Goal: Browse casually

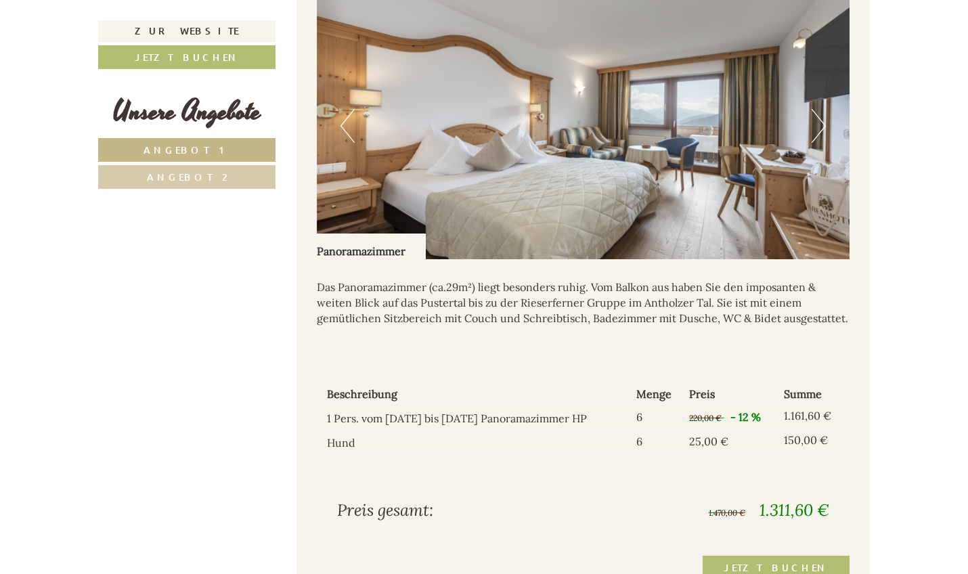
scroll to position [1814, 0]
click at [473, 108] on button "Next" at bounding box center [819, 125] width 14 height 34
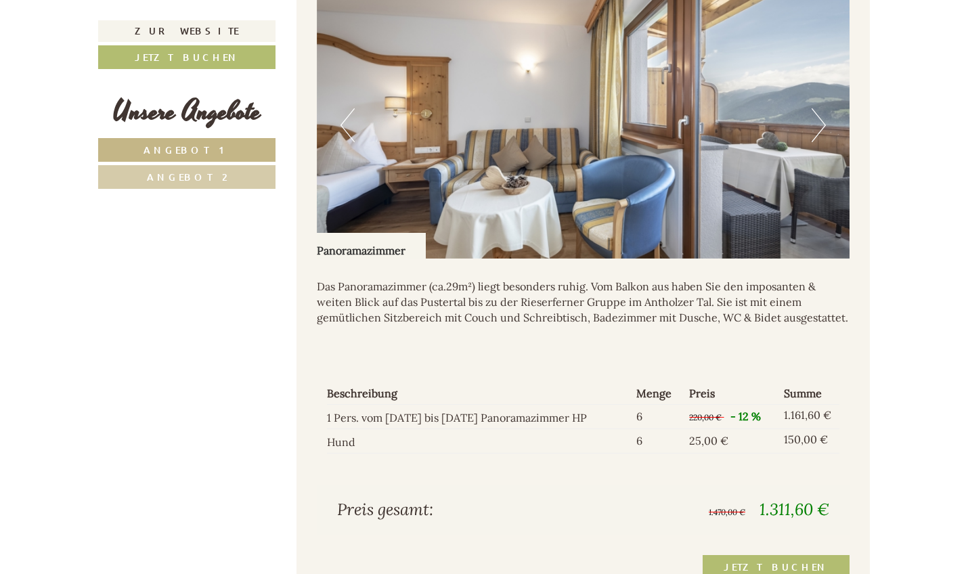
click at [473, 108] on button "Next" at bounding box center [819, 125] width 14 height 34
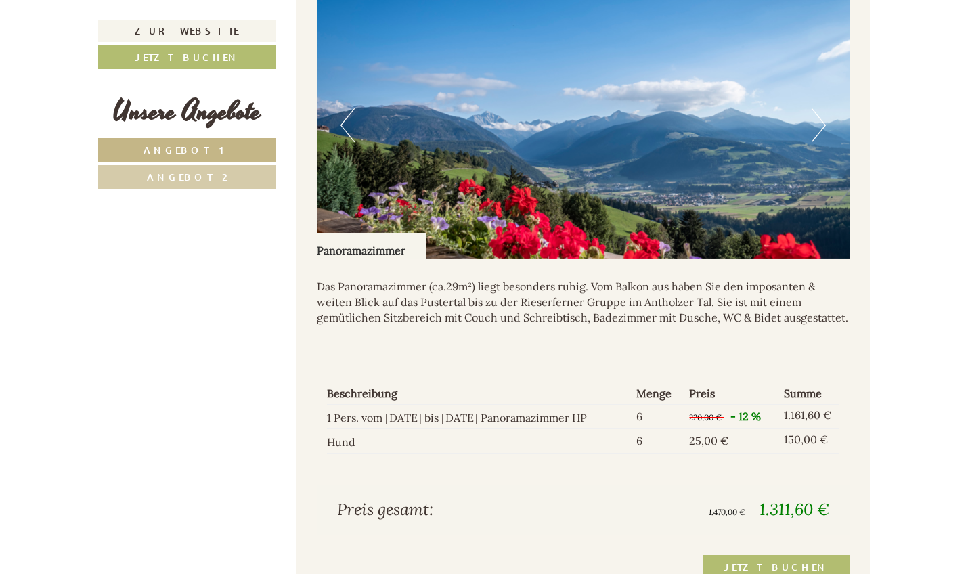
click at [473, 108] on button "Next" at bounding box center [819, 125] width 14 height 34
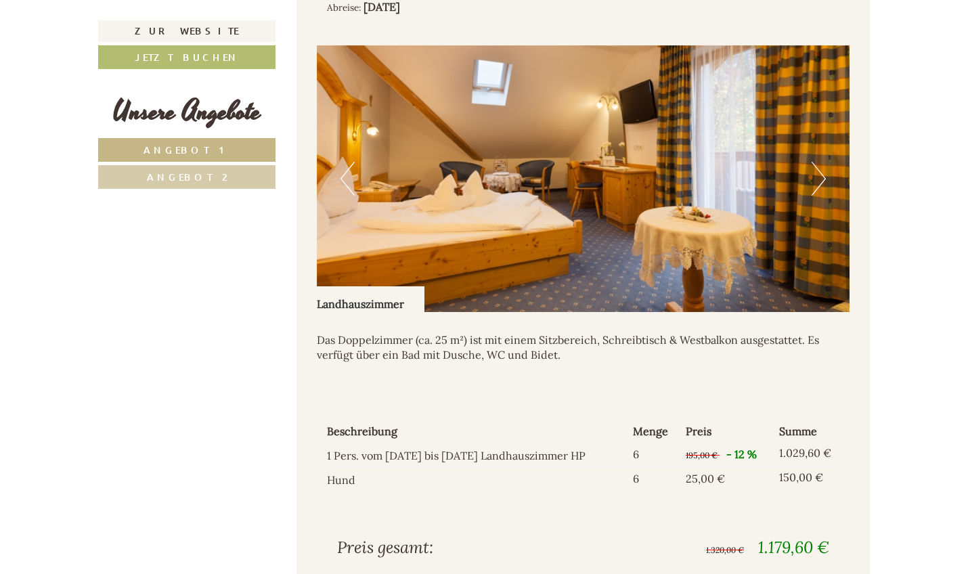
scroll to position [921, 0]
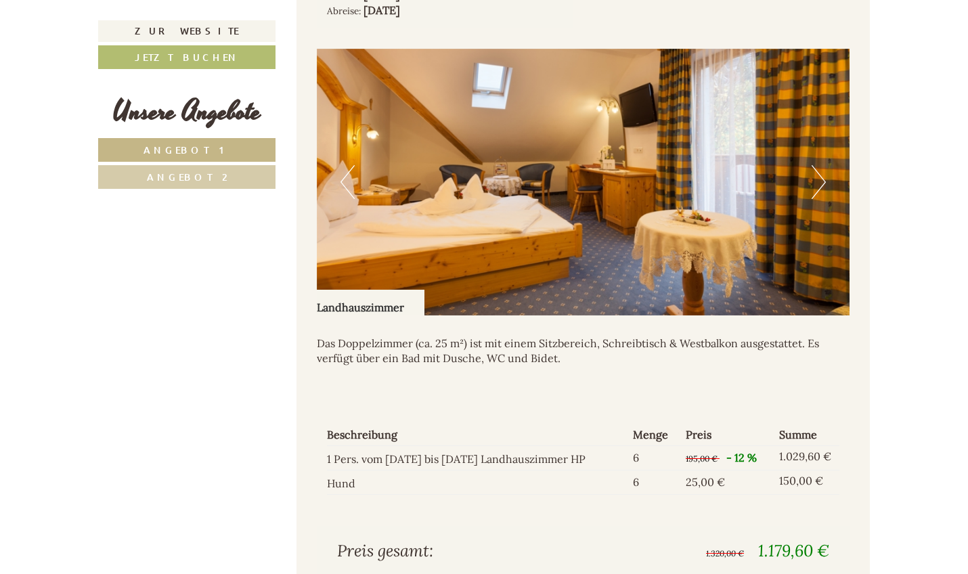
click at [473, 158] on img at bounding box center [584, 182] width 534 height 267
click at [473, 165] on button "Next" at bounding box center [819, 182] width 14 height 34
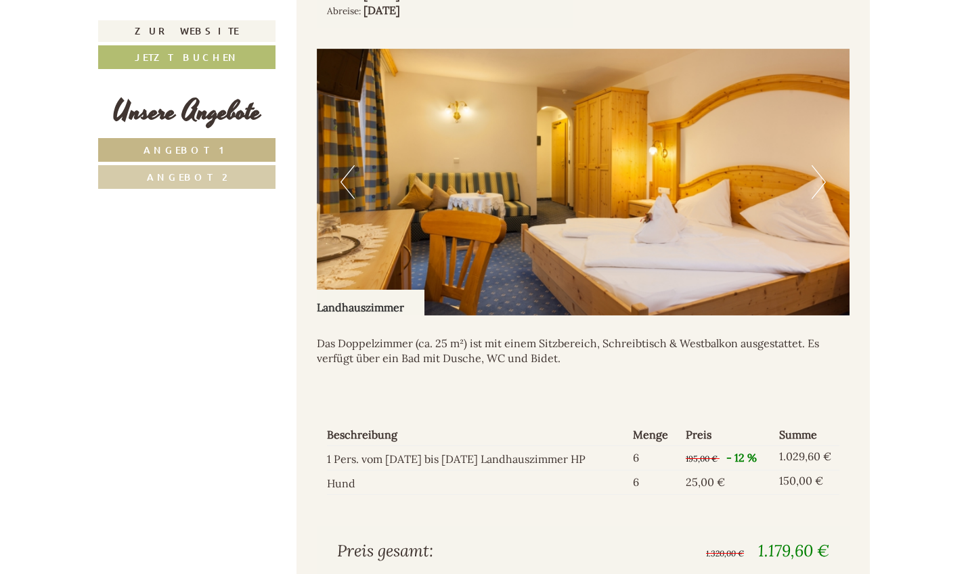
click at [473, 165] on button "Next" at bounding box center [819, 182] width 14 height 34
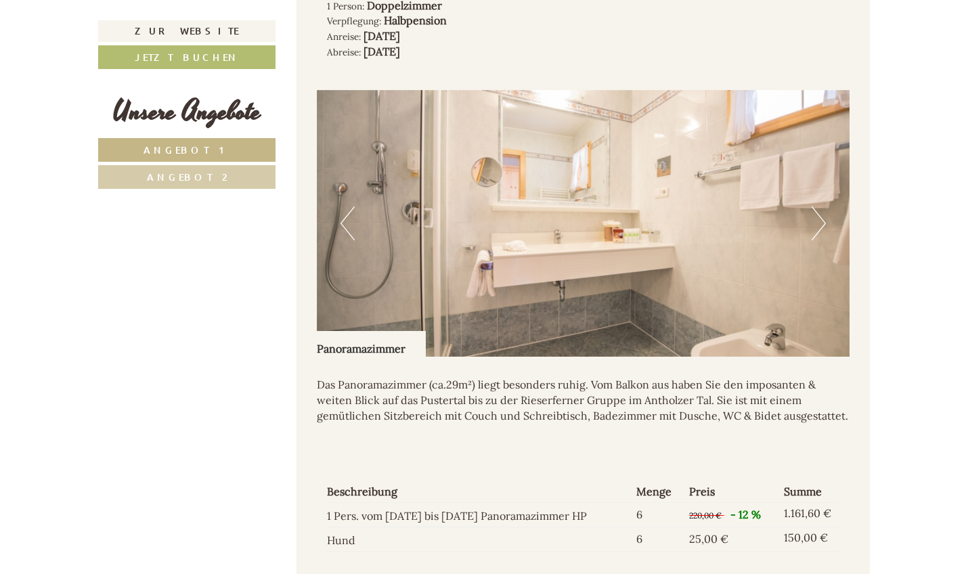
scroll to position [1702, 0]
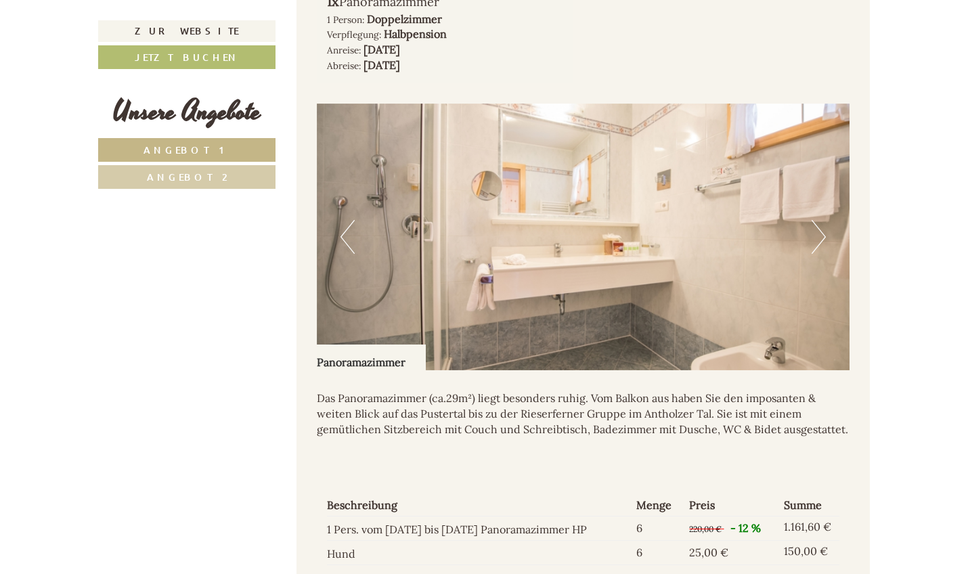
click at [473, 220] on button "Next" at bounding box center [819, 237] width 14 height 34
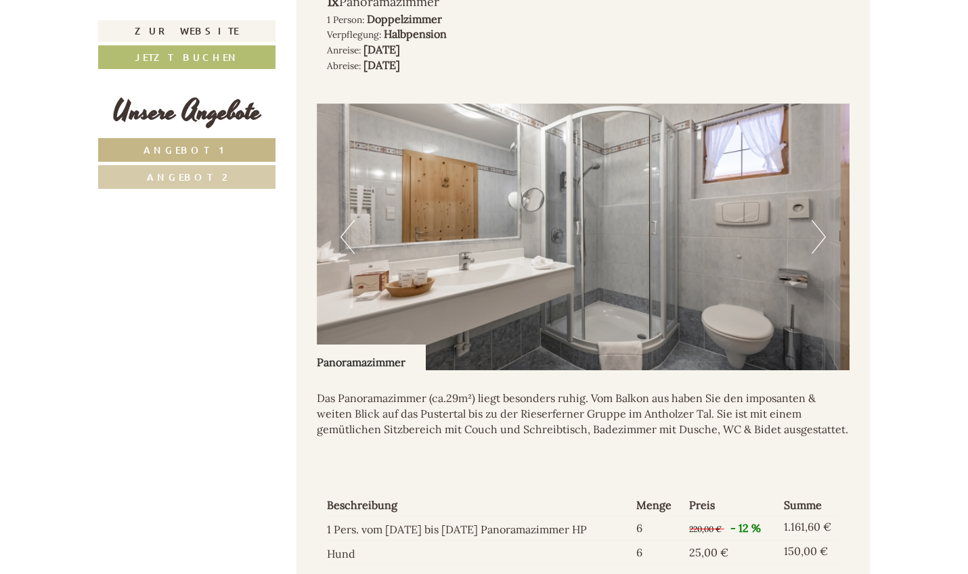
click at [473, 220] on button "Next" at bounding box center [819, 237] width 14 height 34
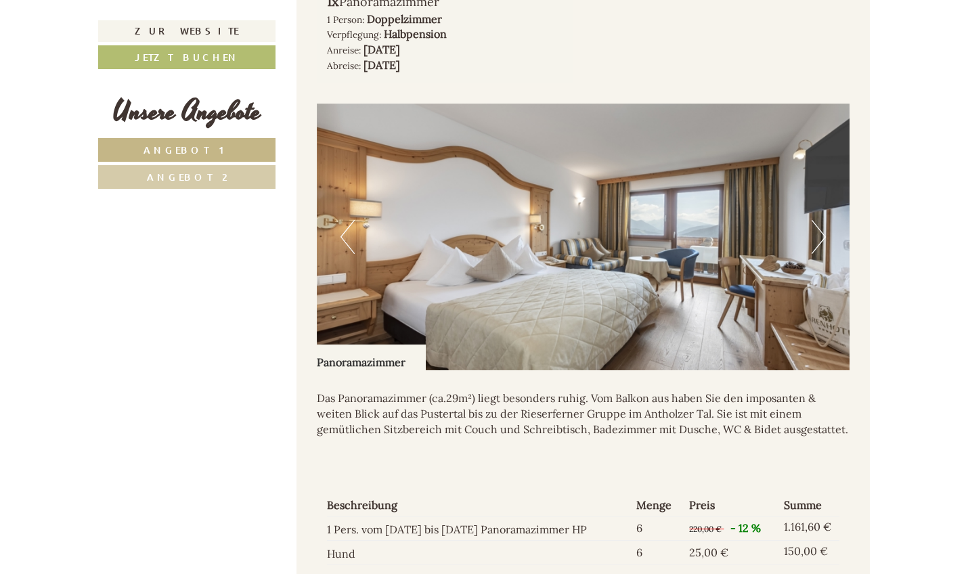
click at [473, 220] on button "Next" at bounding box center [819, 237] width 14 height 34
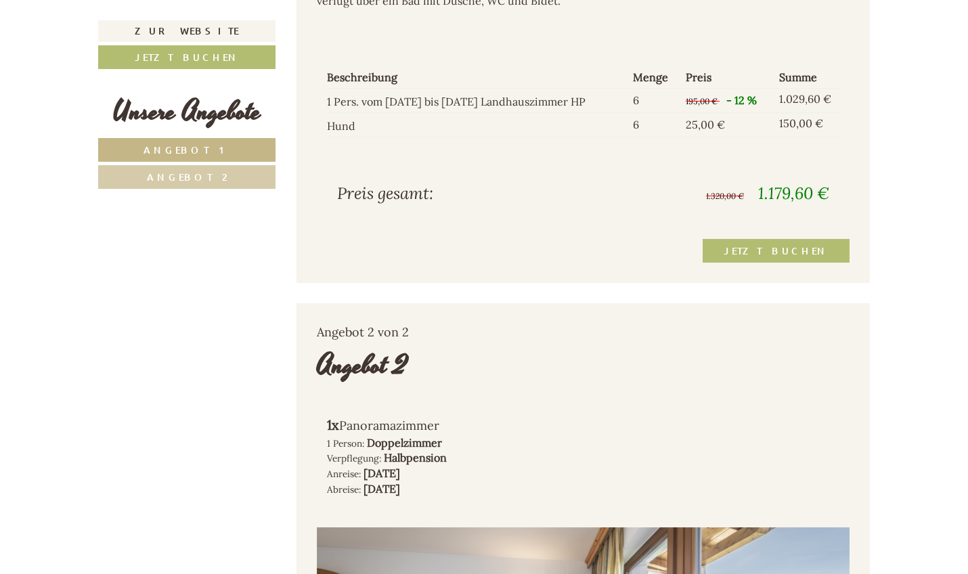
scroll to position [1281, 0]
